Goal: Information Seeking & Learning: Understand process/instructions

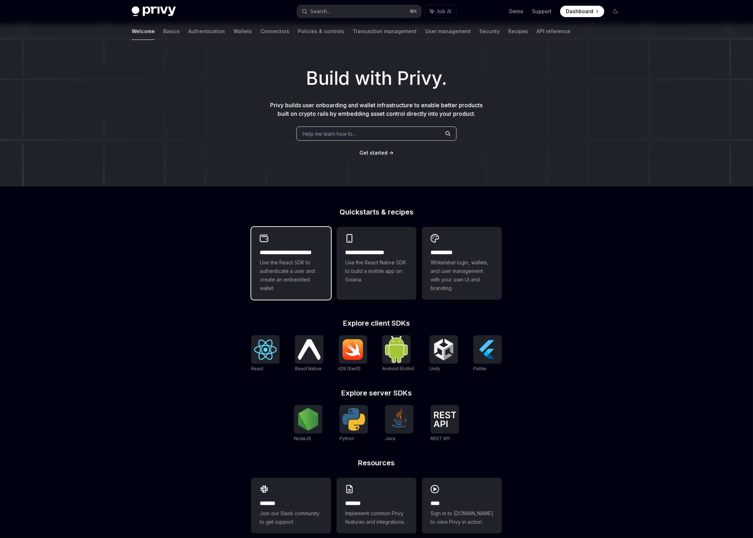
scroll to position [16, 0]
click at [309, 273] on span "Use the React SDK to authenticate a user and create an embedded wallet." at bounding box center [291, 275] width 63 height 34
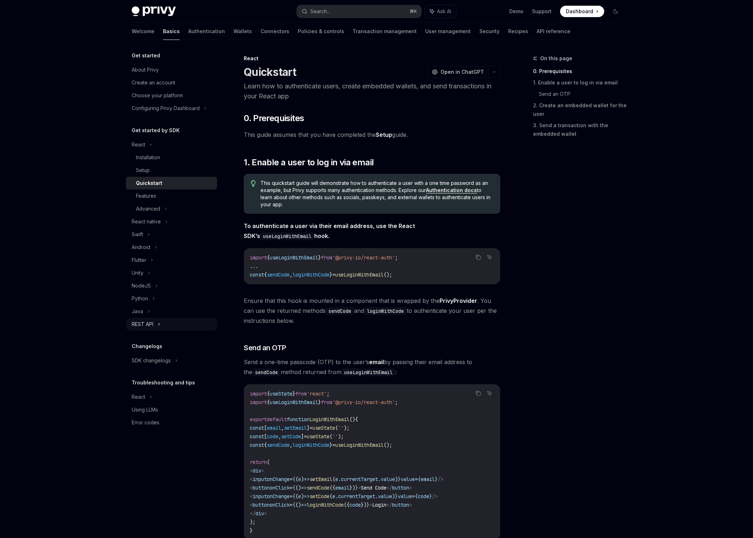
click at [163, 324] on div "REST API" at bounding box center [171, 324] width 91 height 13
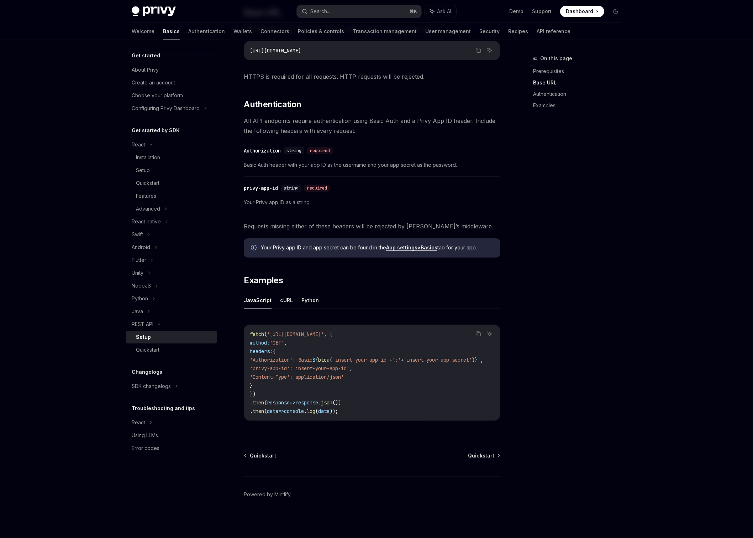
scroll to position [141, 0]
click at [164, 345] on link "Quickstart" at bounding box center [171, 349] width 91 height 13
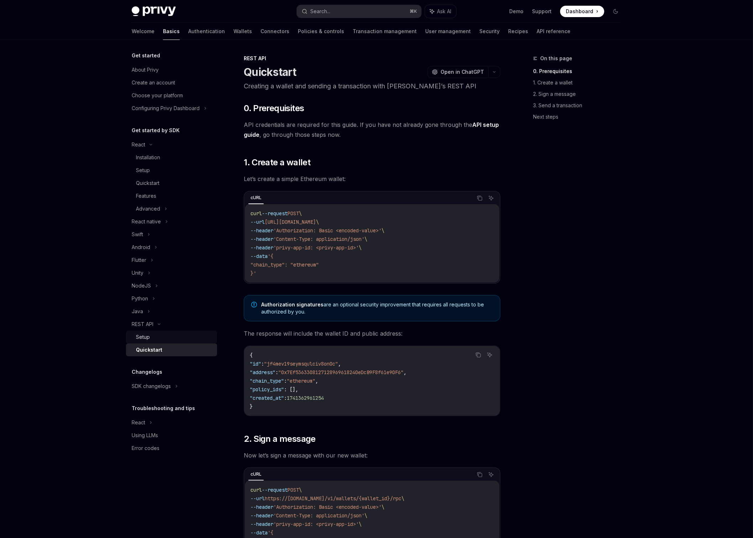
click at [161, 335] on div "Setup" at bounding box center [174, 337] width 77 height 9
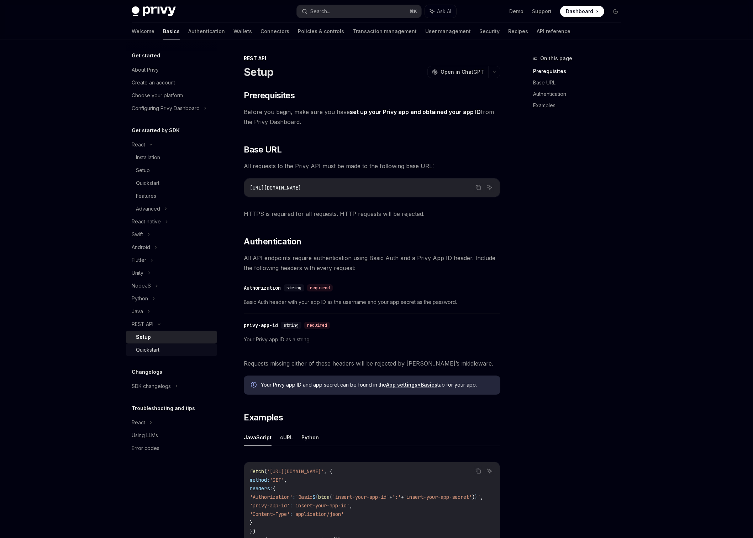
click at [165, 351] on div "Quickstart" at bounding box center [174, 349] width 77 height 9
type textarea "*"
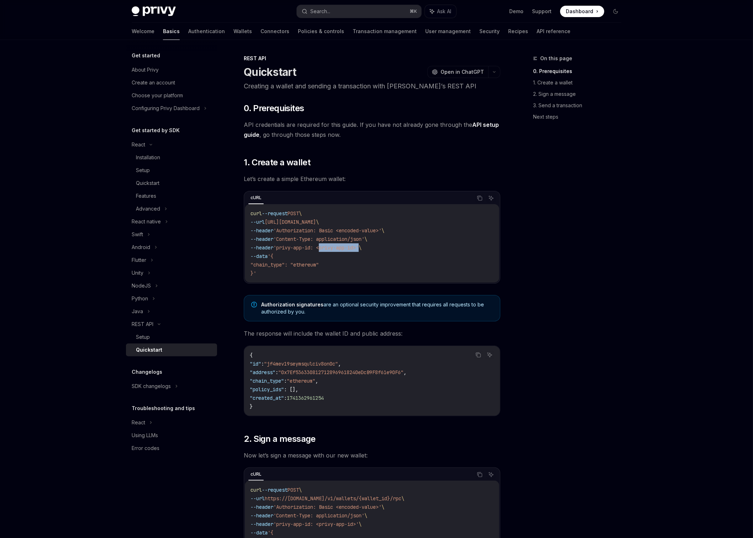
drag, startPoint x: 332, startPoint y: 246, endPoint x: 370, endPoint y: 245, distance: 38.8
click at [359, 245] on span "'privy-app-id: <privy-app-id>'" at bounding box center [315, 247] width 85 height 6
click at [429, 129] on span "API credentials are required for this guide. If you have not already gone throu…" at bounding box center [372, 130] width 257 height 20
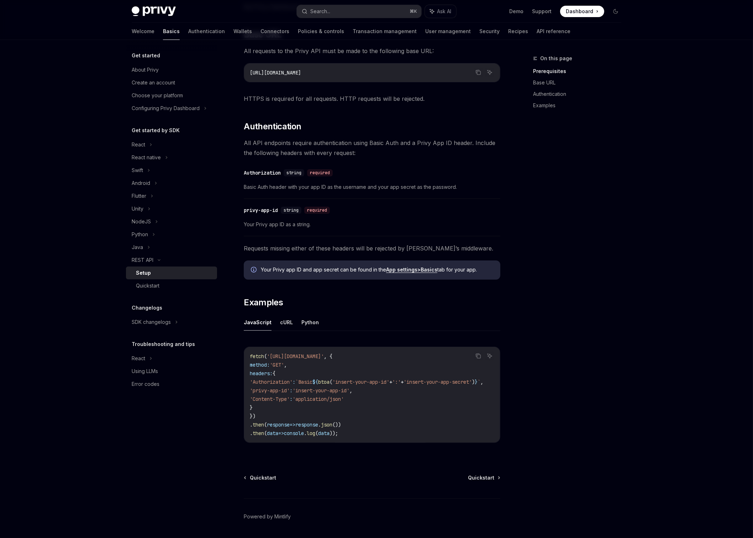
scroll to position [141, 0]
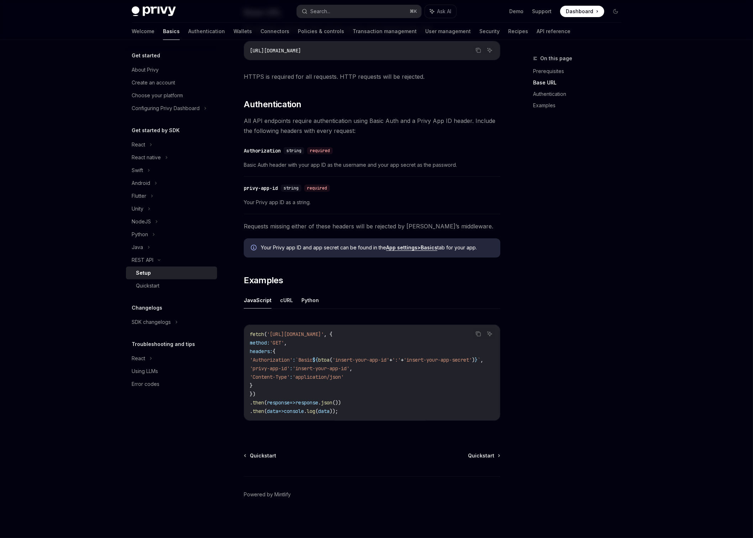
type textarea "*"
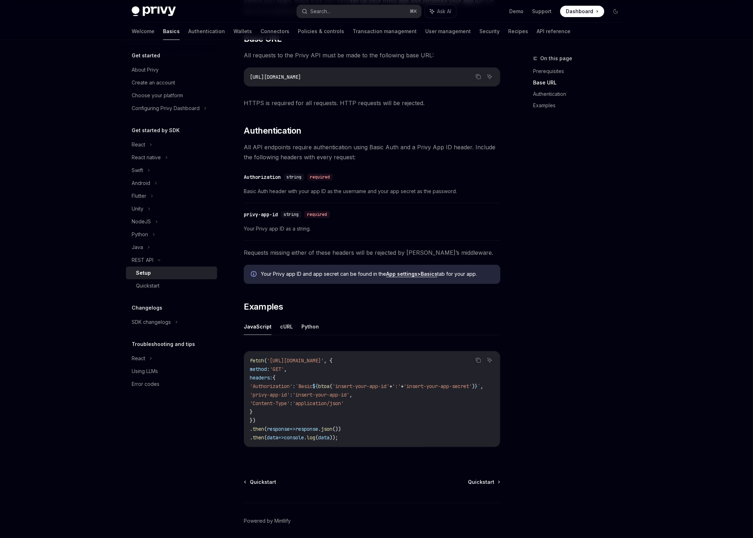
scroll to position [85, 0]
